Goal: Check status

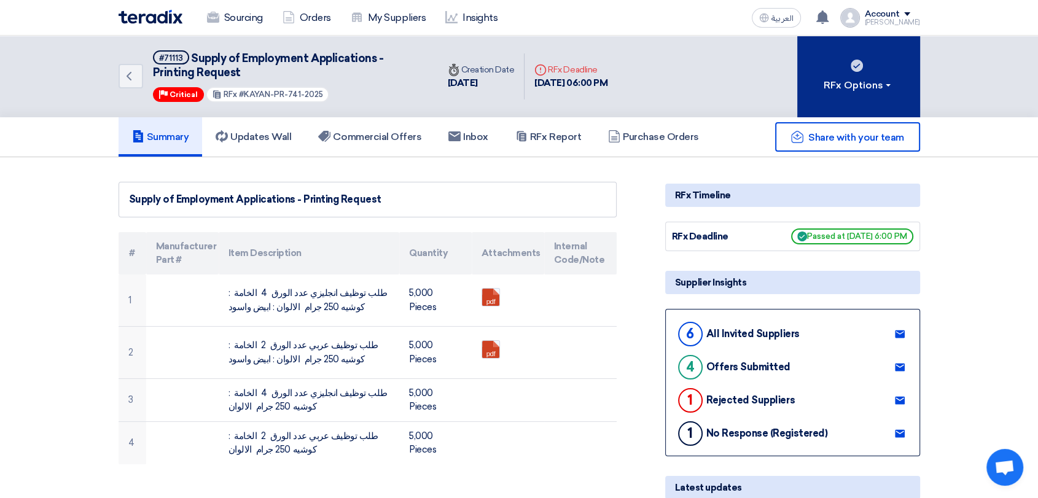
click at [876, 85] on div "RFx Options" at bounding box center [857, 85] width 69 height 15
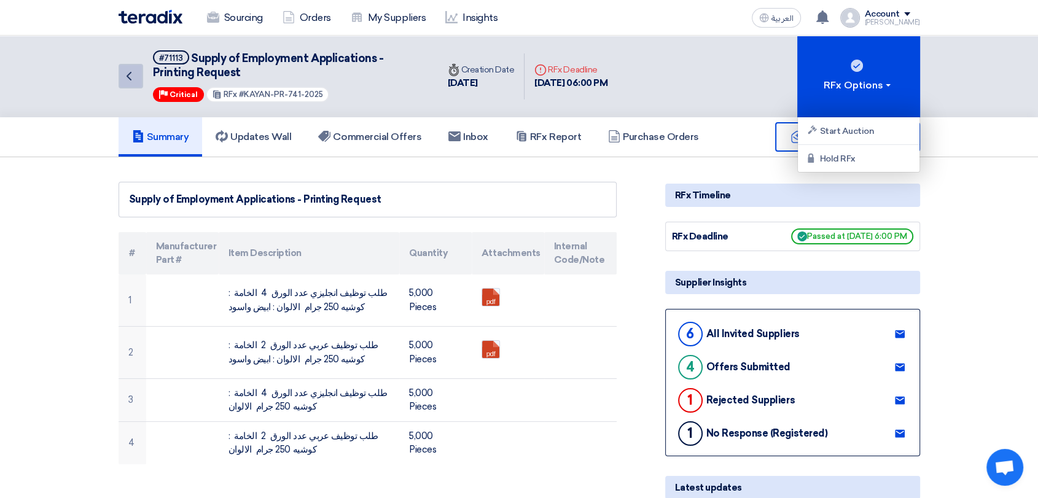
click at [141, 70] on link "Back" at bounding box center [131, 76] width 25 height 25
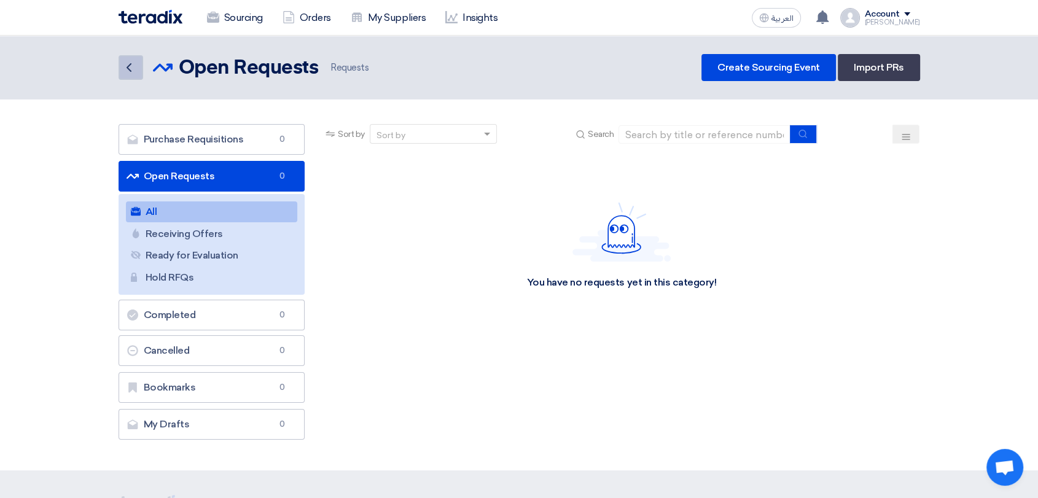
click at [135, 70] on icon "Back" at bounding box center [129, 67] width 15 height 15
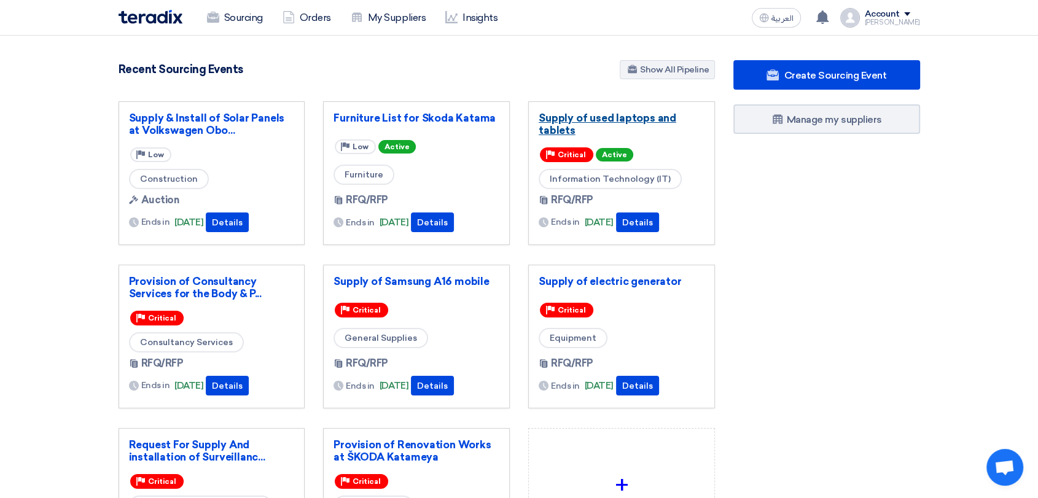
click at [607, 119] on link "Supply of used laptops and tablets" at bounding box center [622, 124] width 166 height 25
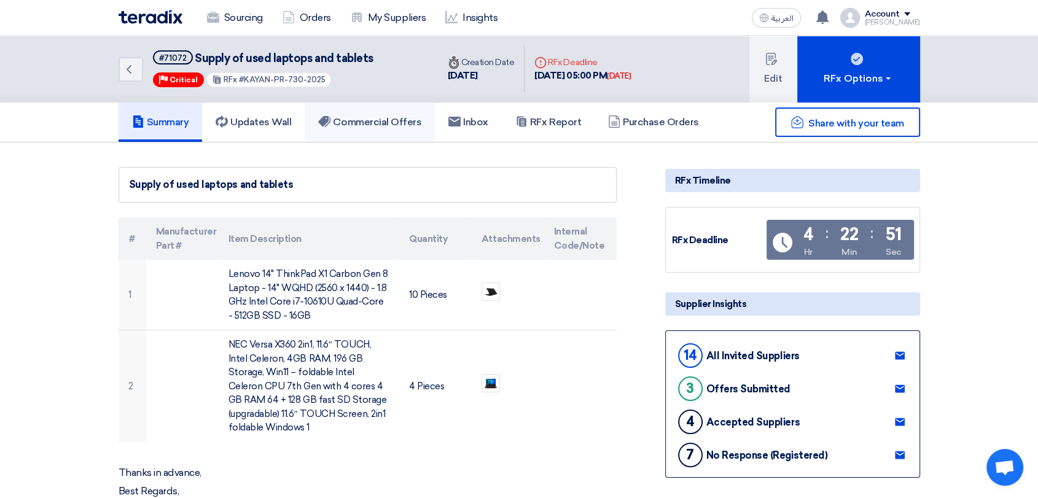
click at [392, 124] on h5 "Commercial Offers" at bounding box center [369, 122] width 103 height 12
